Goal: Find specific page/section: Find specific page/section

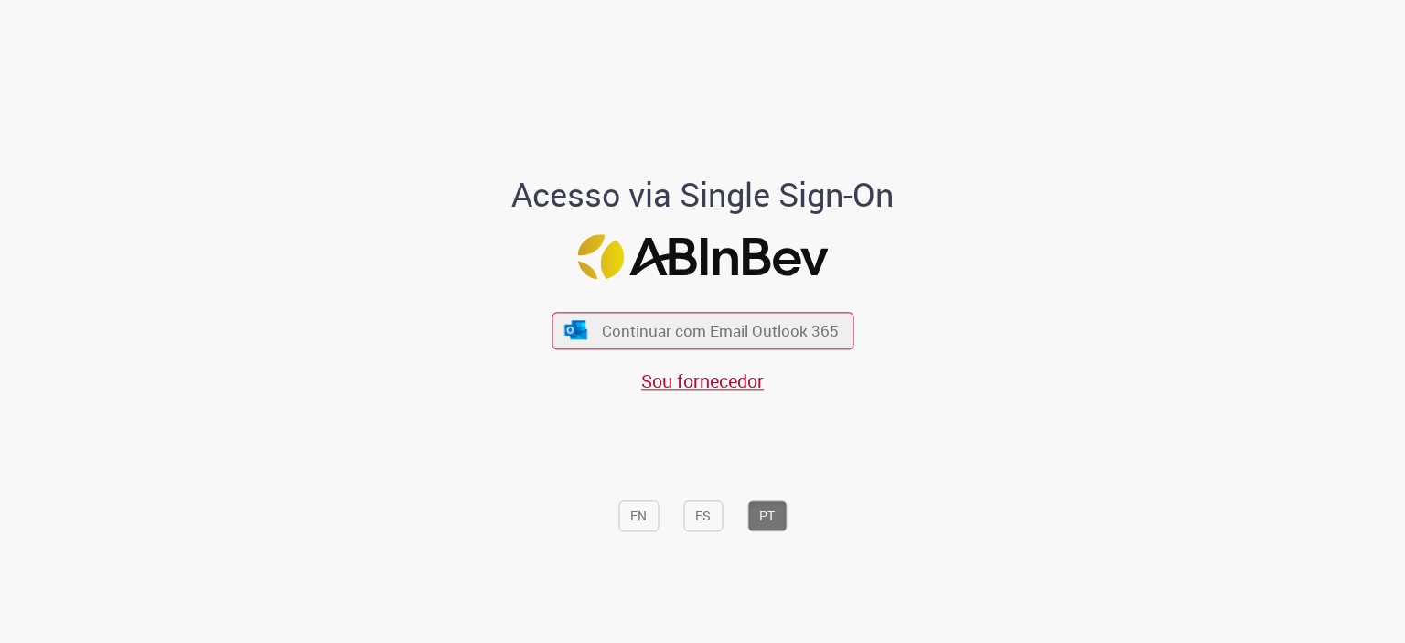
click at [658, 341] on span "Continuar com Email Outlook 365" at bounding box center [720, 330] width 237 height 21
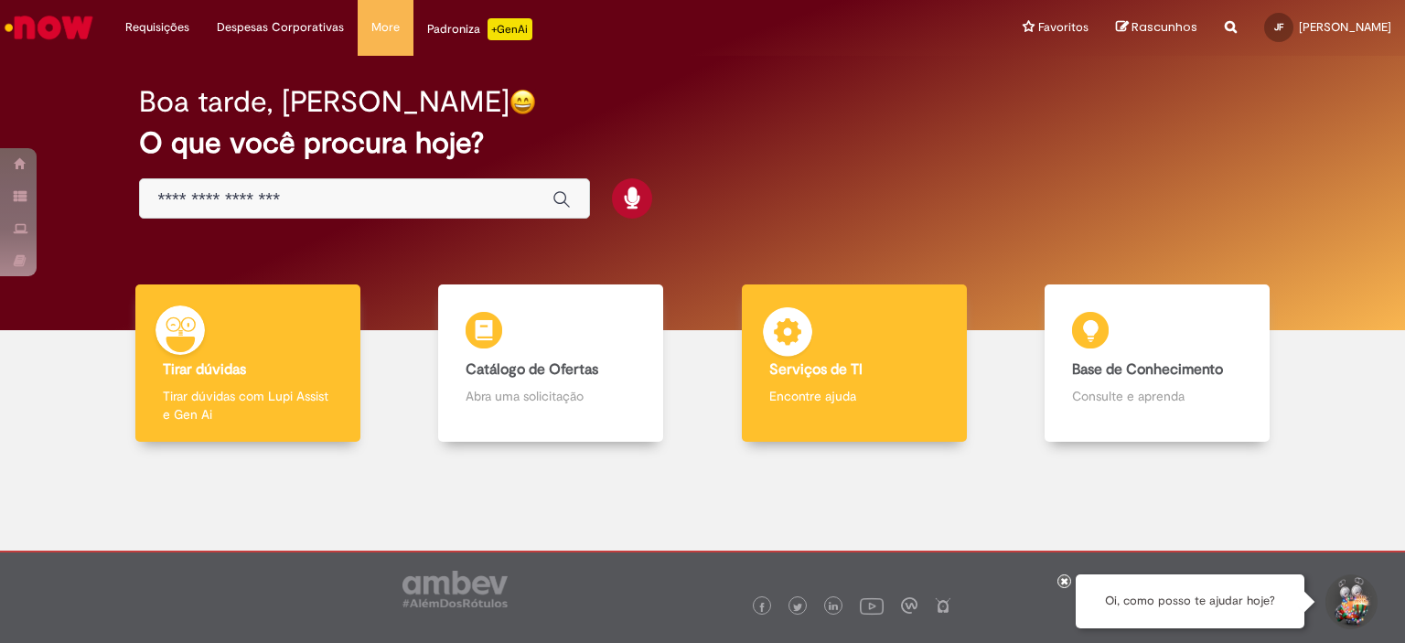
click at [817, 354] on div "Serviços de TI Serviços de TI Encontre ajuda" at bounding box center [854, 363] width 225 height 158
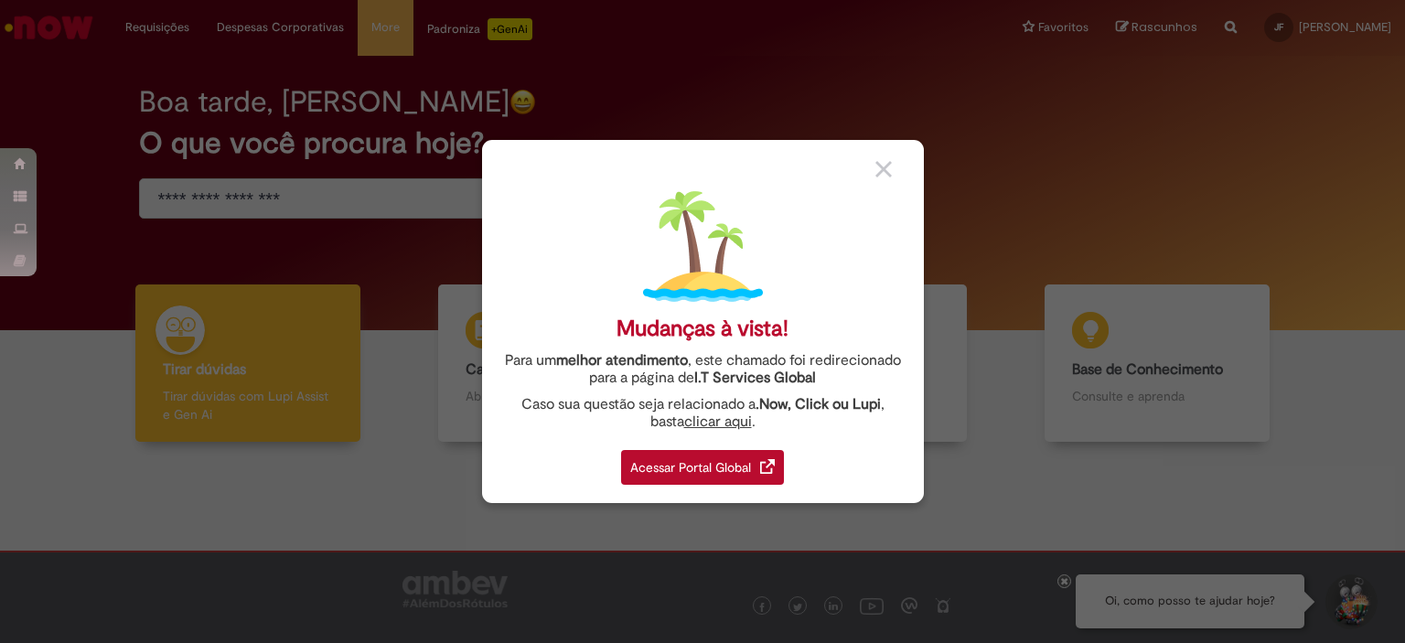
click at [760, 453] on div "Acessar Portal Global" at bounding box center [702, 467] width 163 height 35
